Goal: Information Seeking & Learning: Learn about a topic

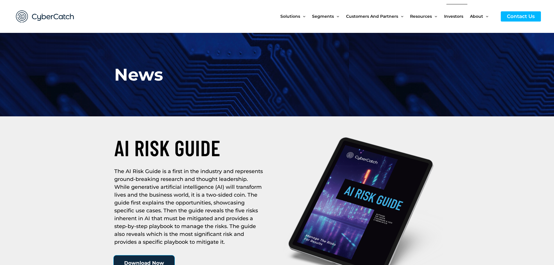
click at [449, 15] on span "Investors" at bounding box center [453, 16] width 19 height 24
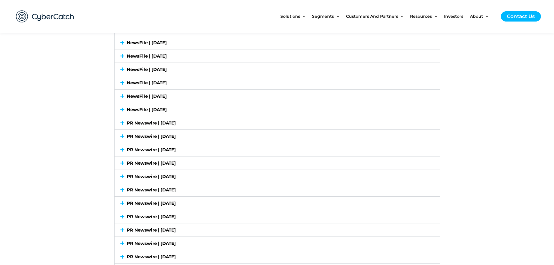
scroll to position [1339, 0]
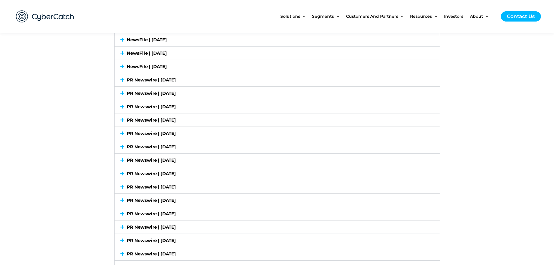
click at [121, 198] on icon at bounding box center [123, 200] width 4 height 4
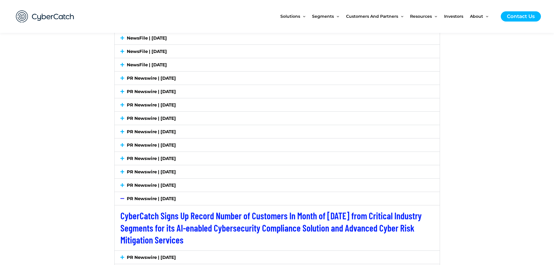
scroll to position [1305, 0]
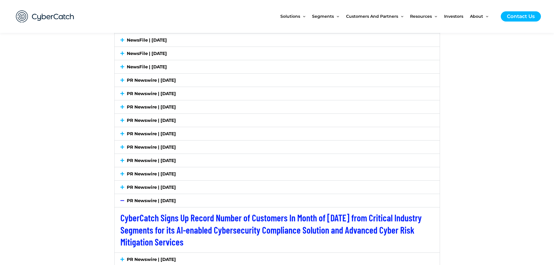
click at [122, 185] on icon at bounding box center [123, 187] width 4 height 4
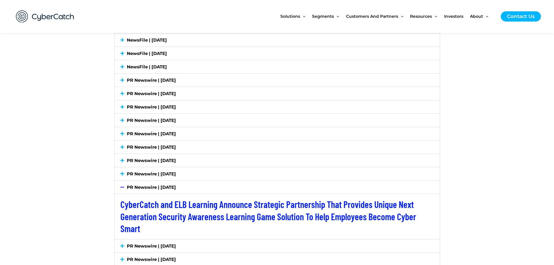
click at [123, 172] on icon at bounding box center [123, 174] width 4 height 4
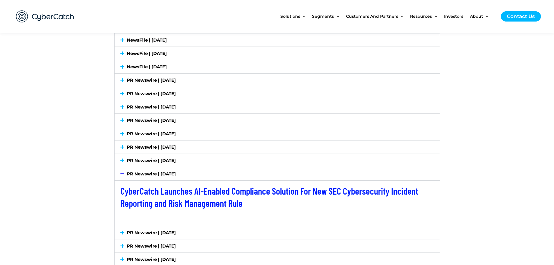
click at [121, 158] on icon at bounding box center [123, 160] width 4 height 4
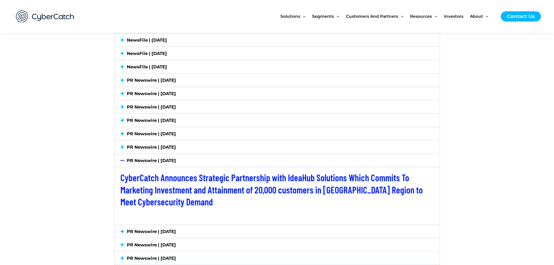
click at [122, 145] on icon at bounding box center [123, 147] width 4 height 4
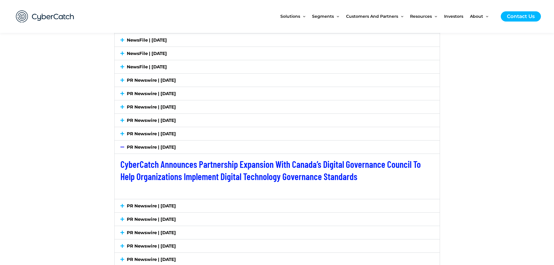
click at [123, 132] on icon at bounding box center [123, 134] width 4 height 4
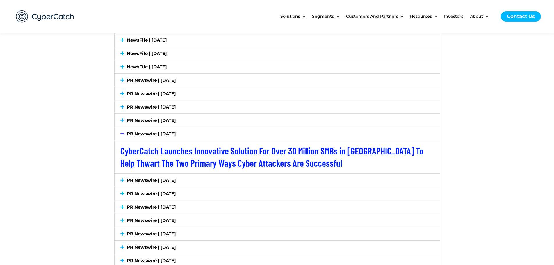
click at [121, 118] on icon at bounding box center [123, 120] width 4 height 4
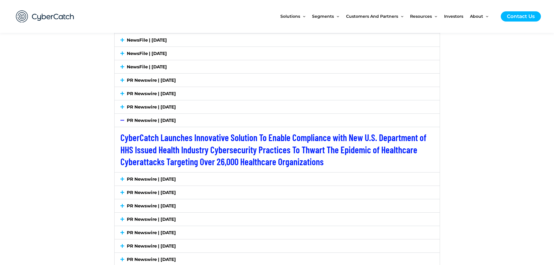
click at [122, 105] on icon at bounding box center [123, 107] width 4 height 4
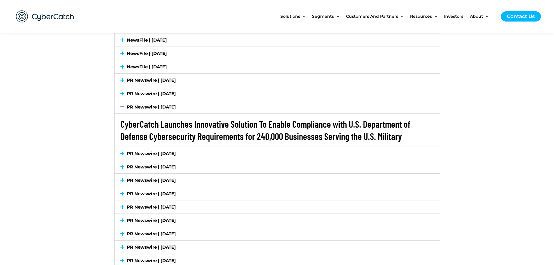
scroll to position [1393, 0]
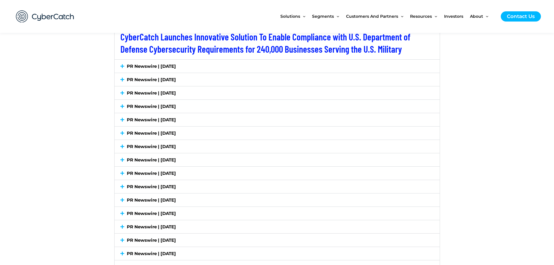
click at [121, 225] on icon at bounding box center [123, 227] width 4 height 4
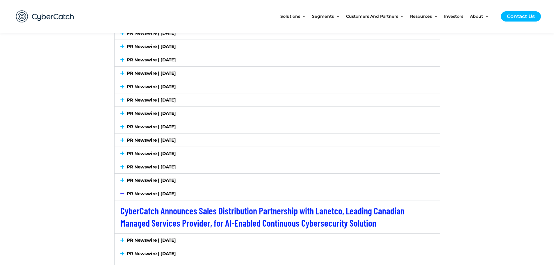
click at [123, 178] on icon at bounding box center [123, 180] width 4 height 4
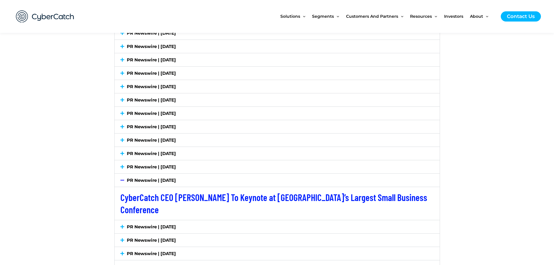
click at [121, 165] on icon at bounding box center [123, 167] width 4 height 4
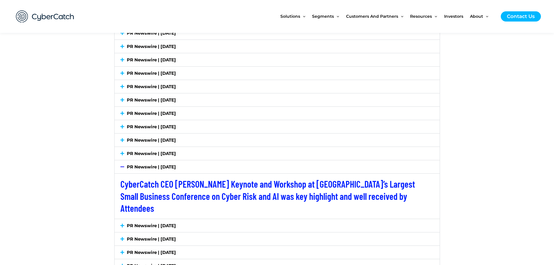
click at [123, 151] on icon at bounding box center [123, 153] width 4 height 4
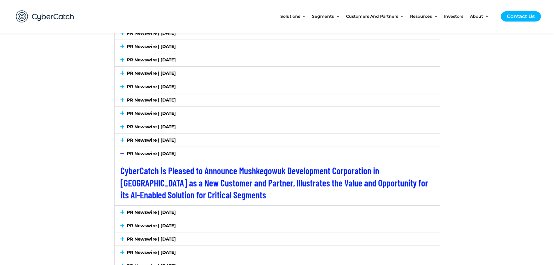
click at [122, 138] on icon at bounding box center [123, 140] width 4 height 4
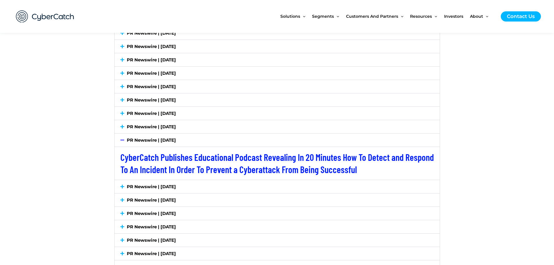
click at [123, 125] on icon at bounding box center [123, 127] width 4 height 4
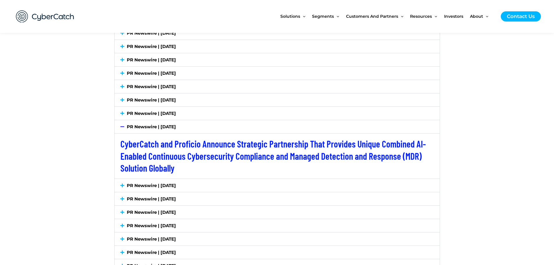
click at [121, 111] on icon at bounding box center [123, 113] width 4 height 4
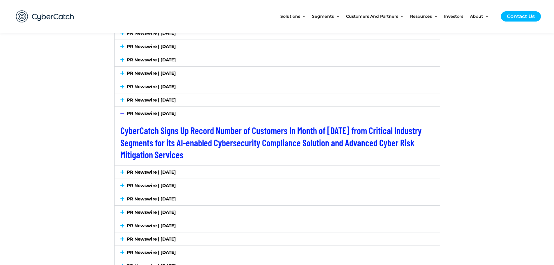
click at [123, 98] on icon at bounding box center [123, 100] width 4 height 4
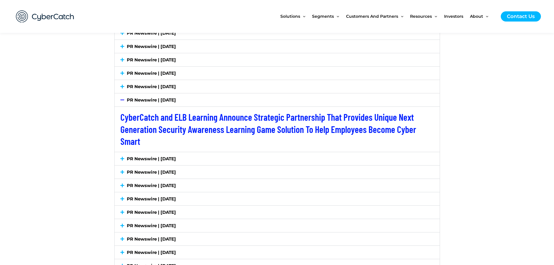
click at [124, 80] on div "PR Newswire | [DATE]" at bounding box center [277, 86] width 325 height 13
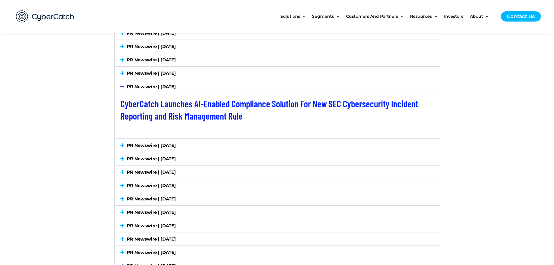
click at [123, 71] on icon at bounding box center [123, 73] width 4 height 4
